Goal: Check status: Check status

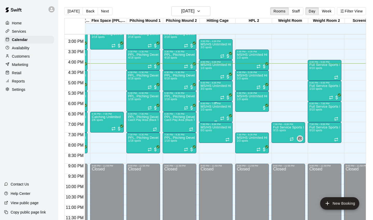
scroll to position [0, 71]
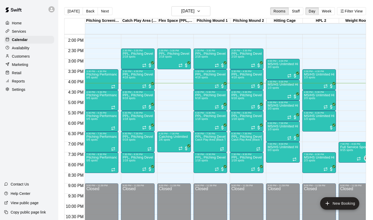
scroll to position [286, 0]
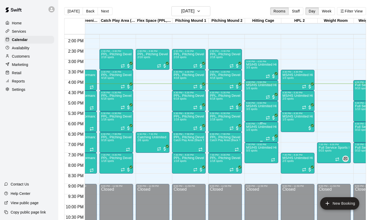
scroll to position [286, 49]
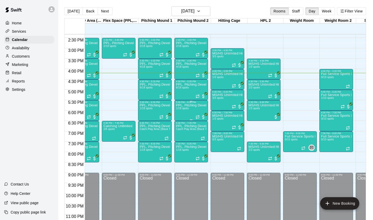
click at [192, 110] on div "PPL, Pitching Development Session 1/18 spots" at bounding box center [191, 213] width 31 height 220
click at [195, 110] on div "PPL, Pitching Development Session 1/18 spots" at bounding box center [191, 213] width 31 height 220
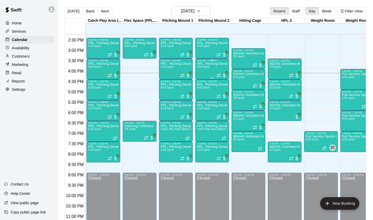
click at [204, 70] on div "PPL, Pitching Development Session 4/18 spots" at bounding box center [212, 172] width 31 height 220
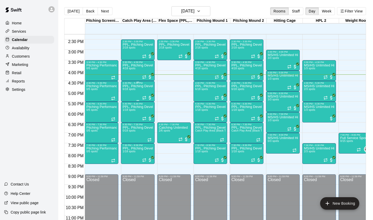
click at [139, 91] on div "PPL, Pitching Development Session 6/18 spots" at bounding box center [138, 194] width 31 height 220
